Goal: Go to known website: Go to known website

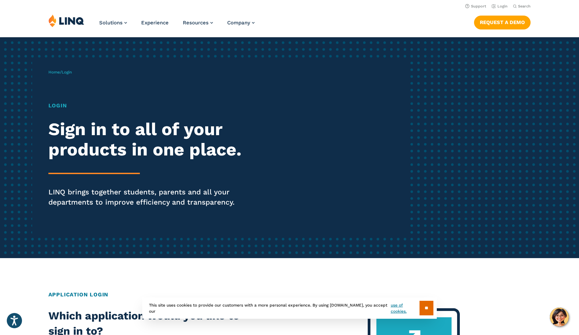
click at [56, 103] on h1 "Login" at bounding box center [159, 106] width 223 height 8
click at [67, 73] on span "Login" at bounding box center [67, 72] width 10 height 5
click at [59, 101] on div "Home / Login Login Sign in to all of your products in one place. LINQ brings to…" at bounding box center [229, 147] width 362 height 173
click at [73, 130] on h2 "Sign in to all of your products in one place." at bounding box center [159, 139] width 223 height 41
click at [104, 212] on div "Login Sign in to all of your products in one place. LINQ brings together studen…" at bounding box center [159, 164] width 223 height 125
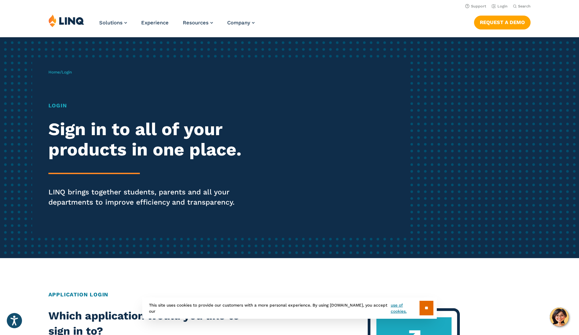
click at [120, 194] on p "LINQ brings together students, parents and all your departments to improve effi…" at bounding box center [159, 197] width 223 height 20
click at [83, 165] on div "Login Sign in to all of your products in one place. LINQ brings together studen…" at bounding box center [159, 164] width 223 height 125
click at [507, 6] on link "Login" at bounding box center [500, 6] width 16 height 4
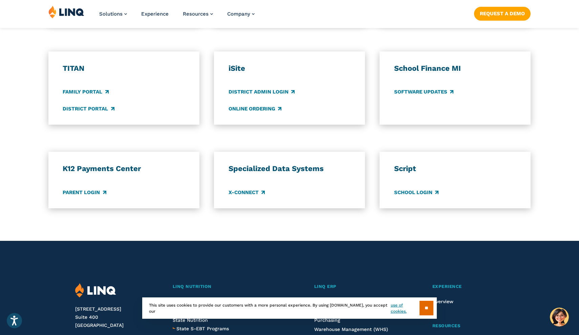
scroll to position [493, 0]
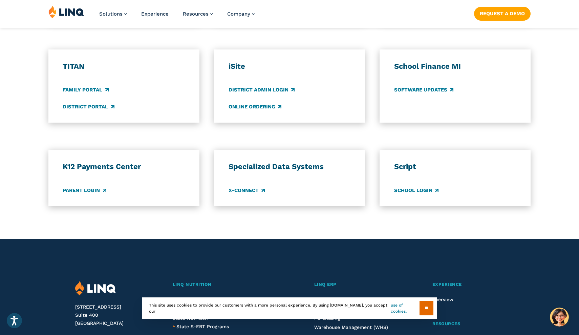
click at [90, 183] on div "K12 Payments Center Parent Login" at bounding box center [124, 178] width 122 height 32
click at [88, 188] on link "Parent Login" at bounding box center [84, 190] width 43 height 7
